Goal: Information Seeking & Learning: Learn about a topic

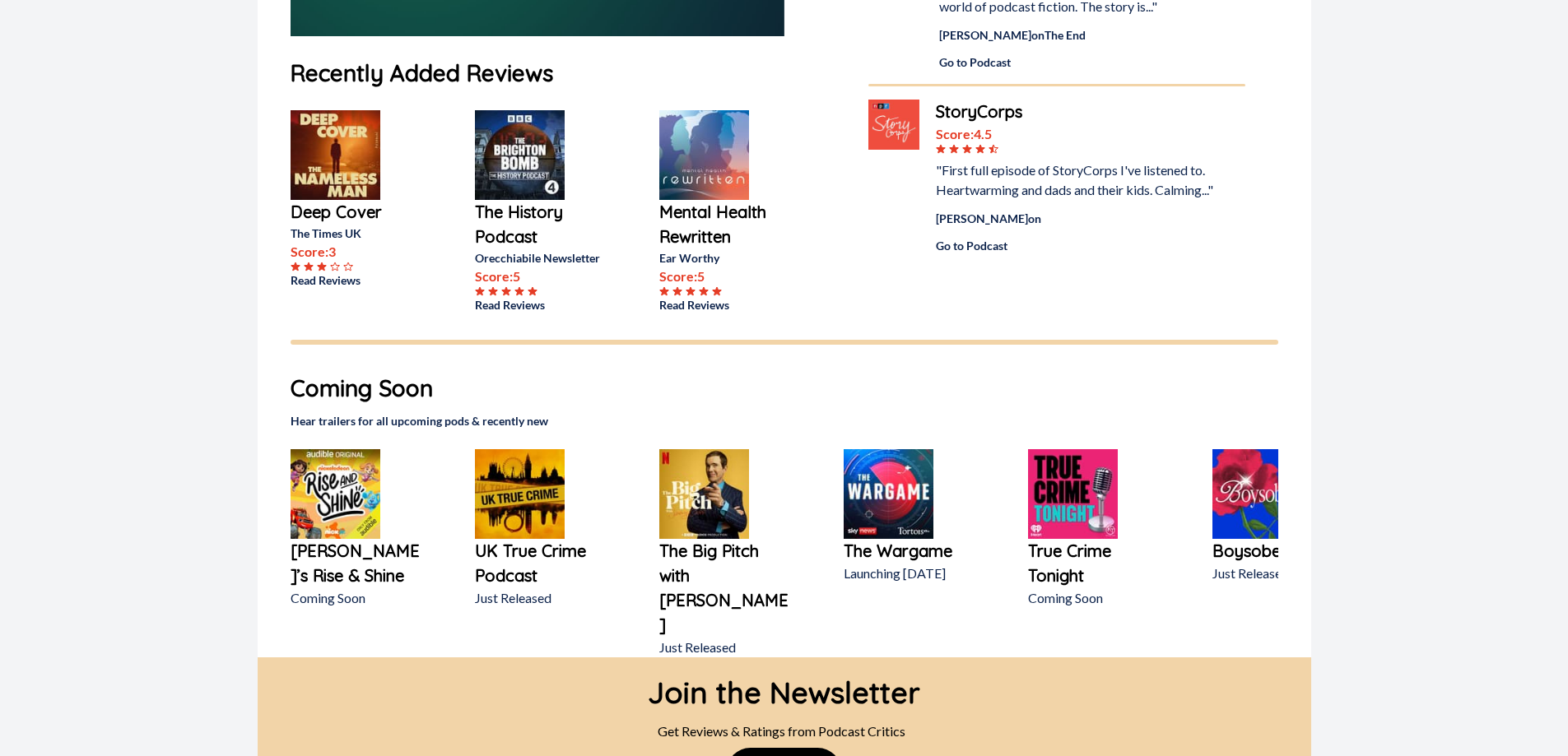
scroll to position [553, 0]
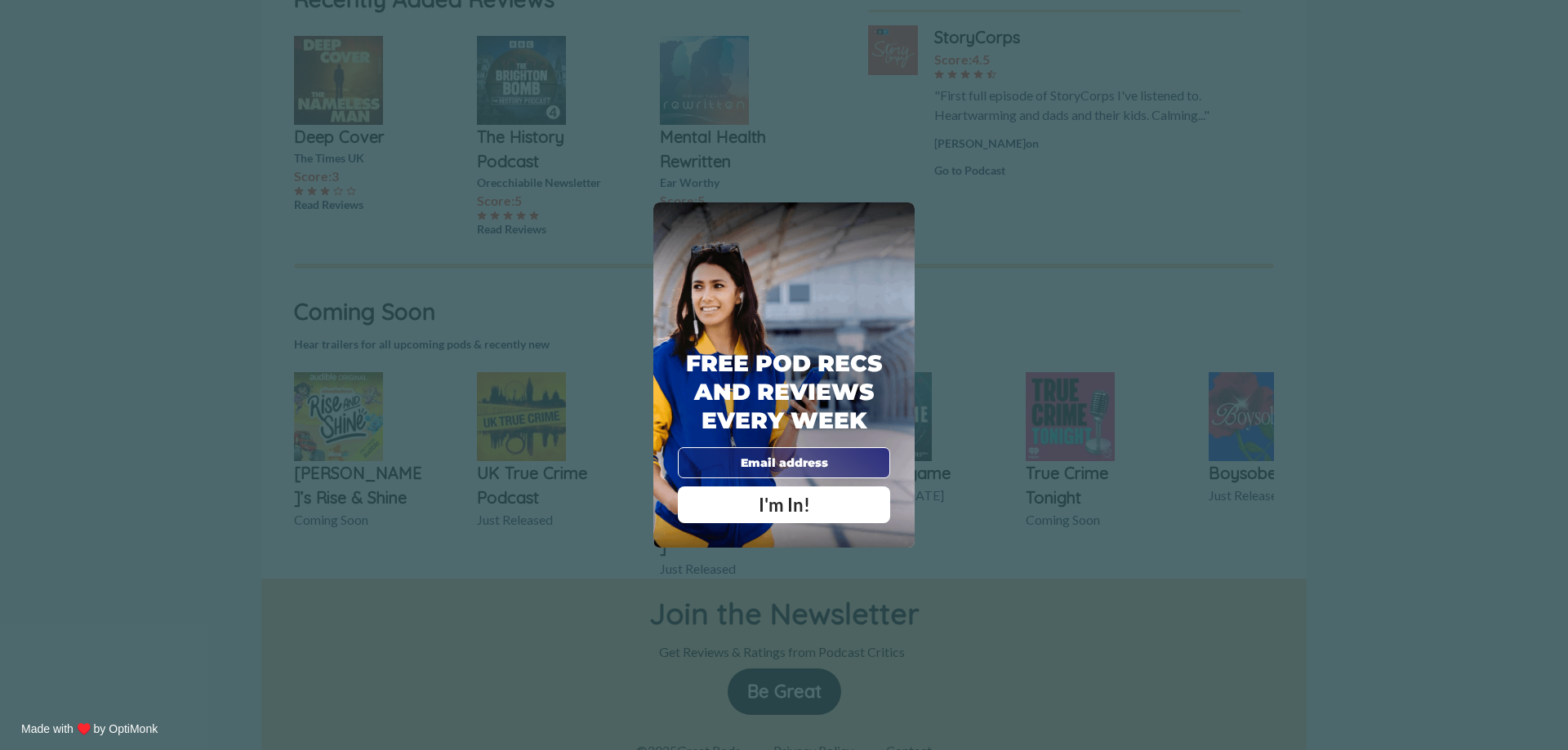
click at [331, 274] on div "X Free Pod Recs and Reviews every week I'm In! X Thanks Poddy People! See you T…" at bounding box center [784, 375] width 1568 height 750
click at [897, 218] on span "X" at bounding box center [898, 220] width 12 height 16
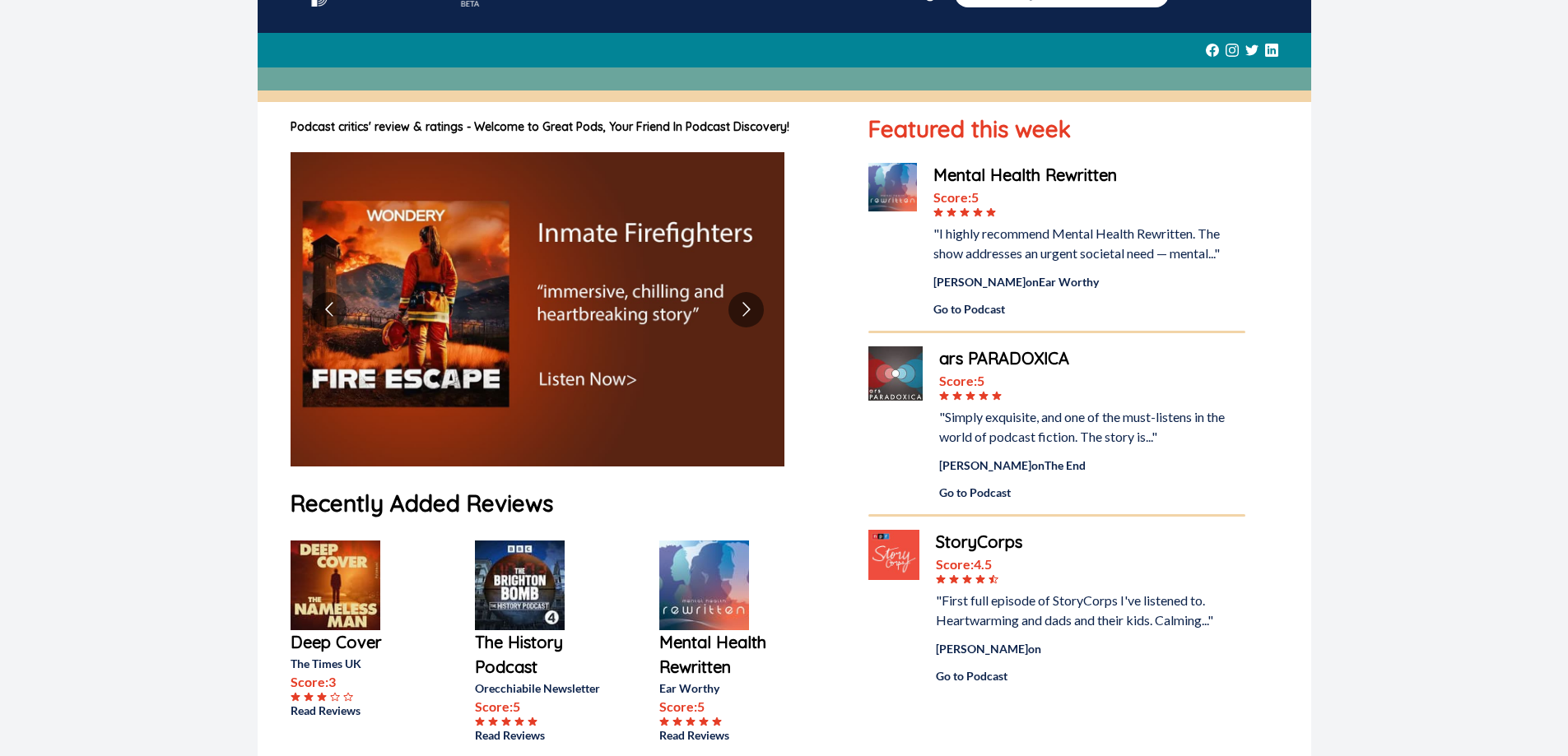
scroll to position [0, 0]
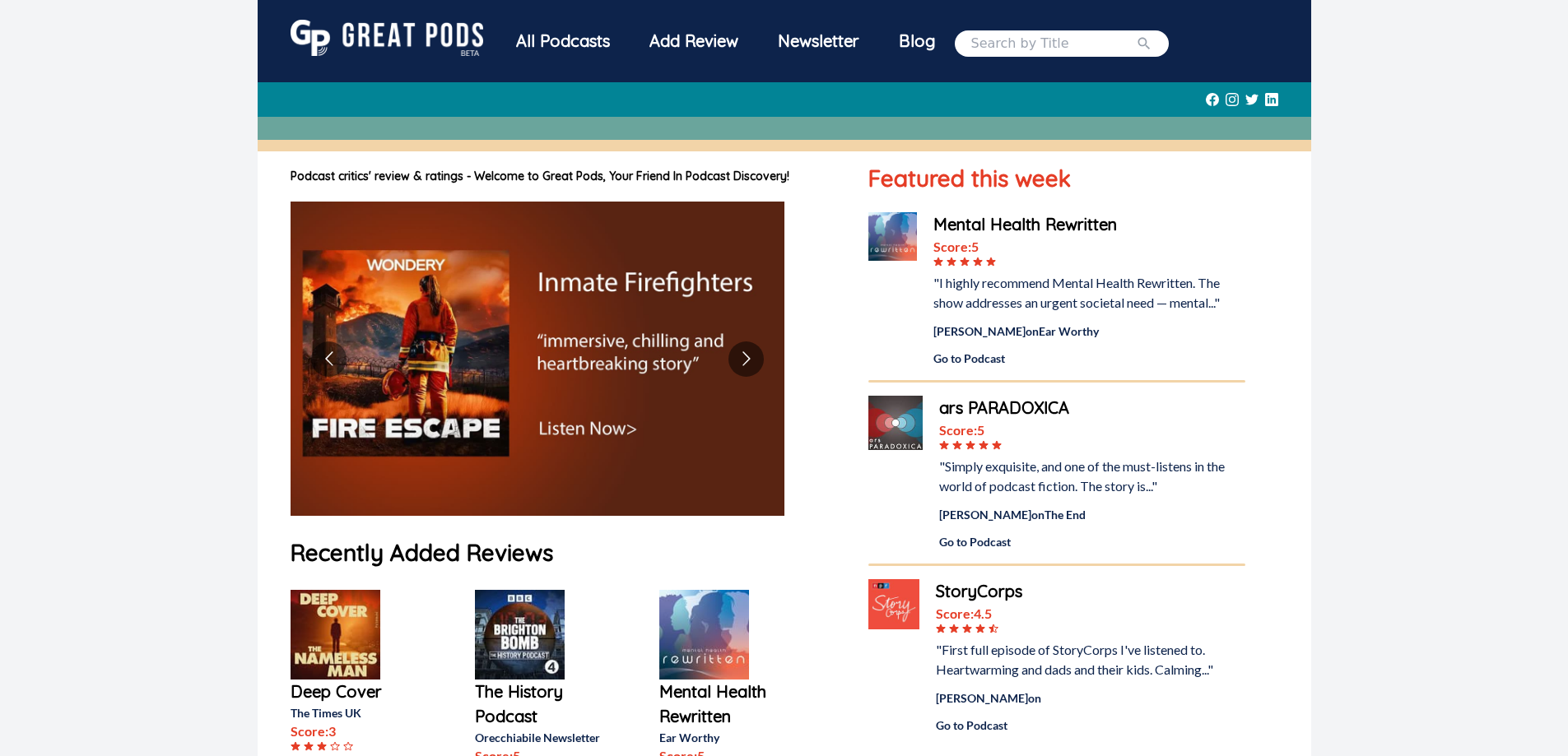
click at [582, 50] on div "All Podcasts" at bounding box center [563, 41] width 133 height 43
click at [563, 44] on div "All Podcasts" at bounding box center [563, 41] width 133 height 43
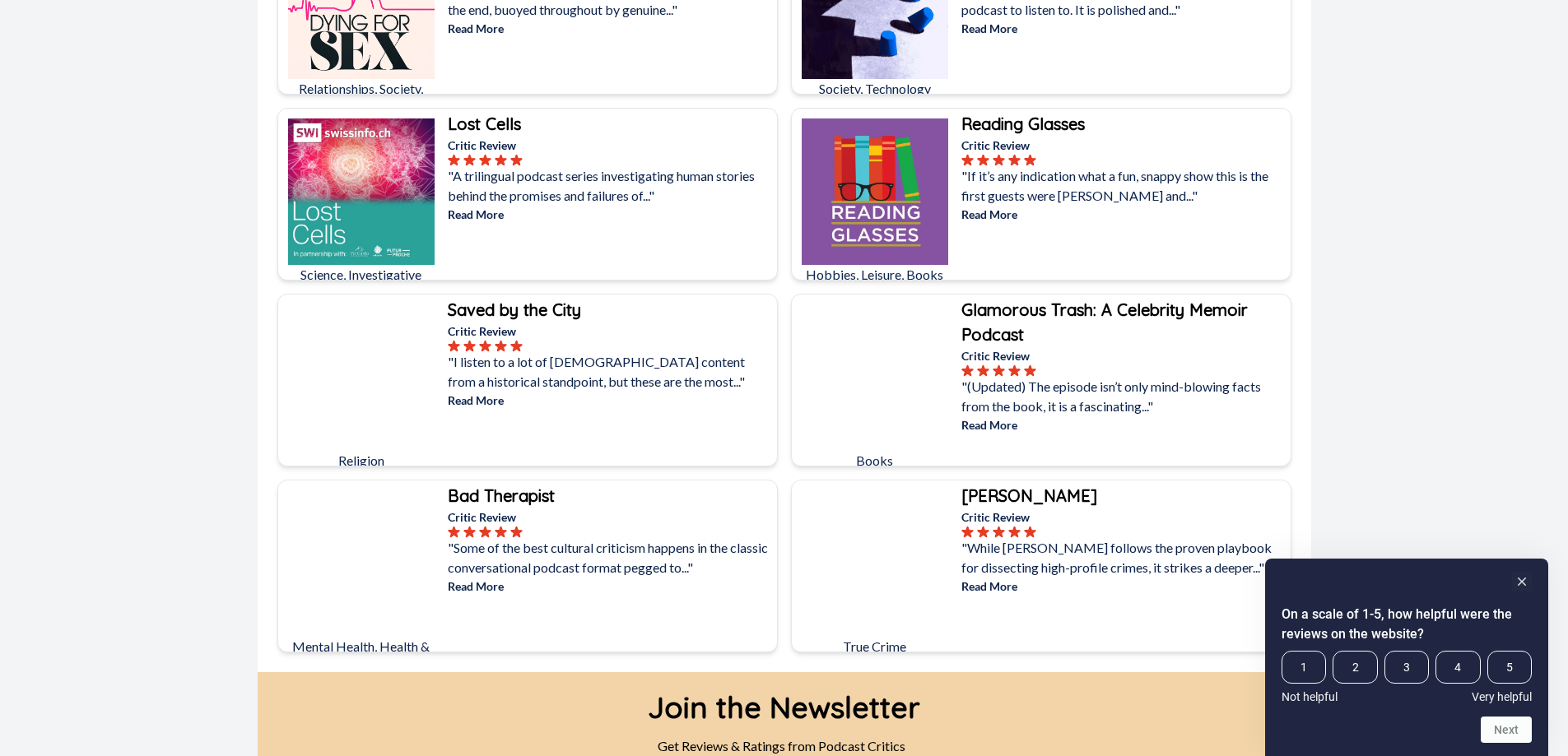
scroll to position [8972, 0]
